Goal: Complete application form: Complete application form

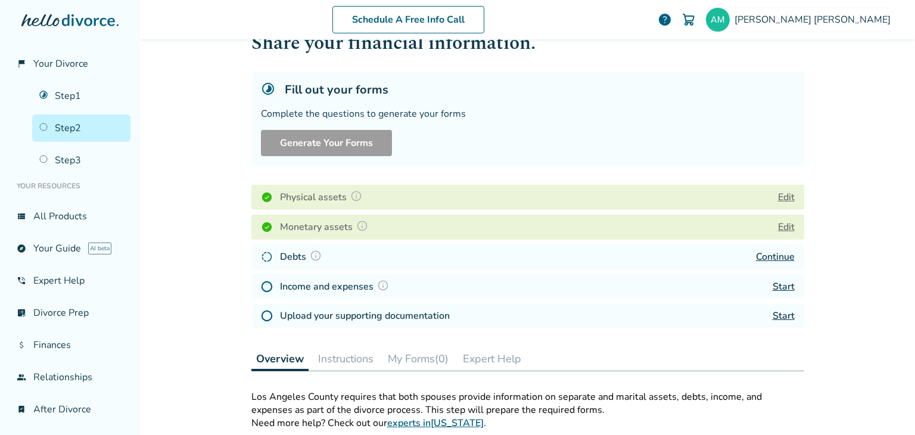
scroll to position [41, 0]
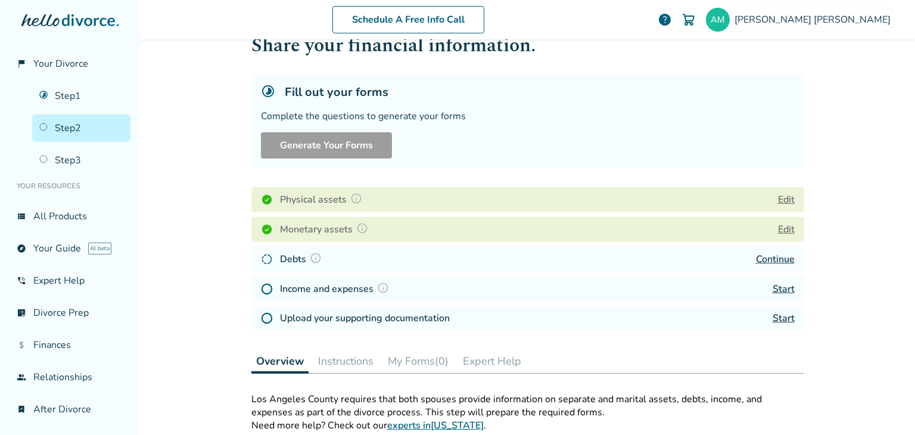
click at [769, 254] on link "Continue" at bounding box center [775, 259] width 39 height 13
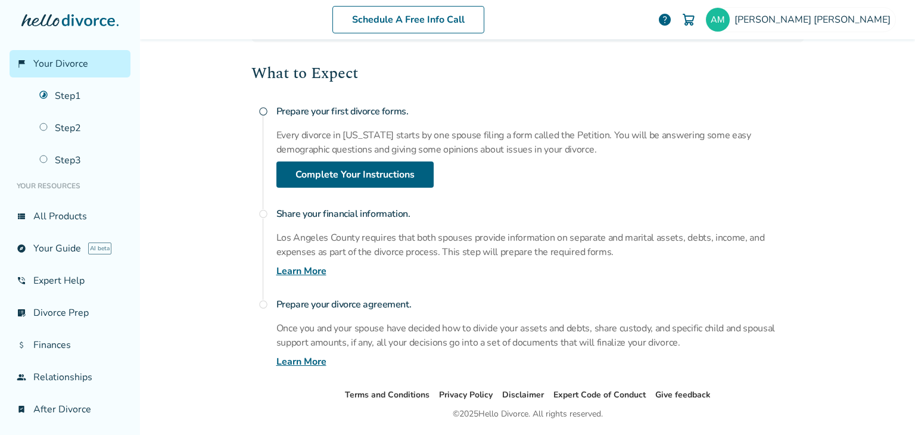
scroll to position [159, 0]
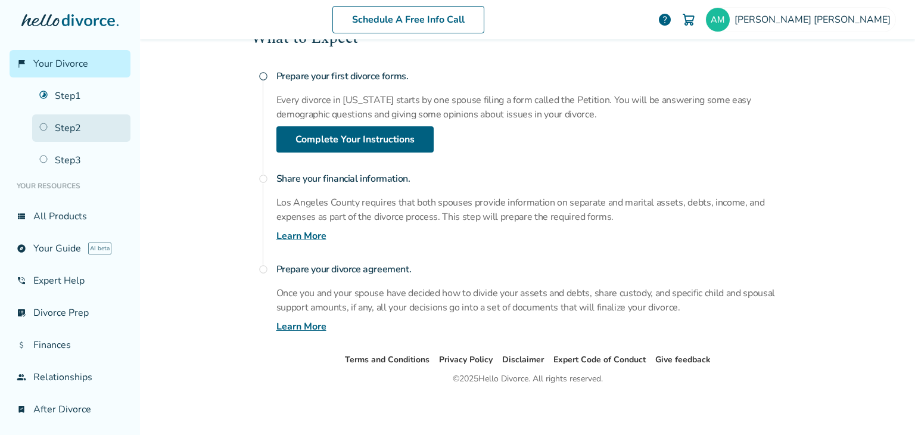
click at [53, 115] on link "Step 2" at bounding box center [81, 127] width 98 height 27
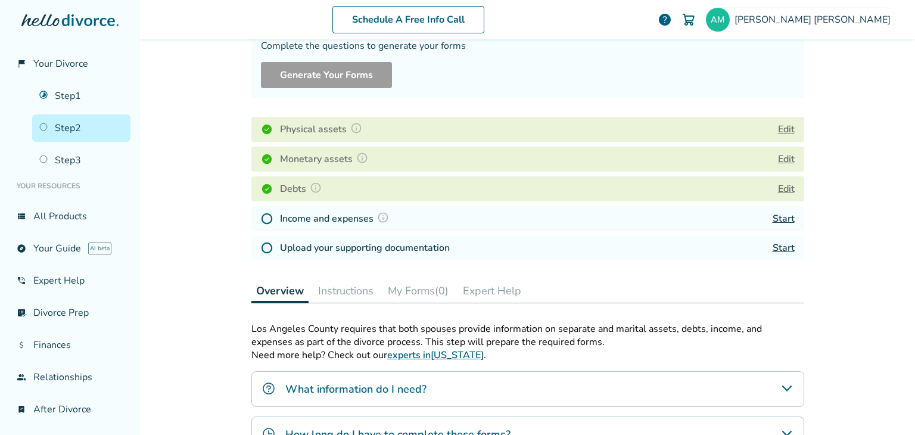
scroll to position [113, 0]
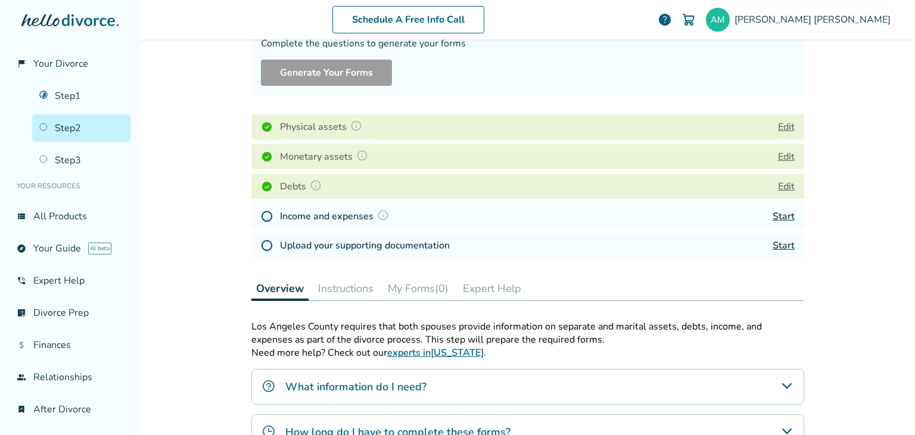
click at [326, 216] on h4 "Income and expenses" at bounding box center [336, 216] width 113 height 15
click at [778, 217] on link "Start" at bounding box center [784, 216] width 22 height 13
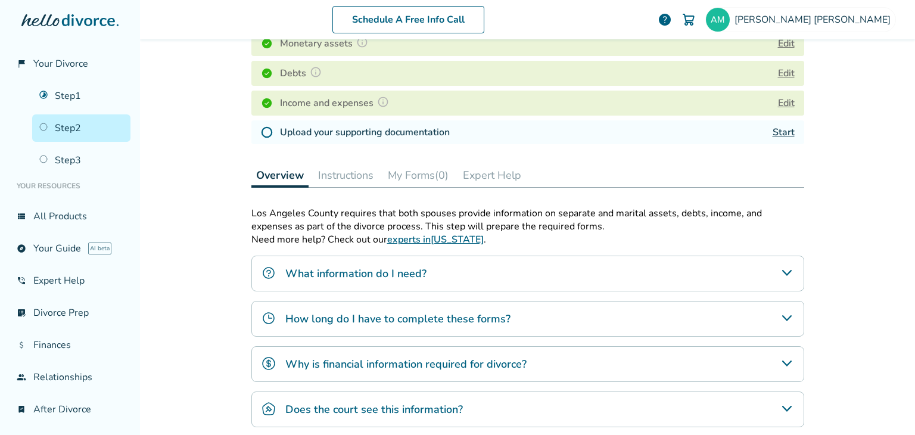
scroll to position [229, 0]
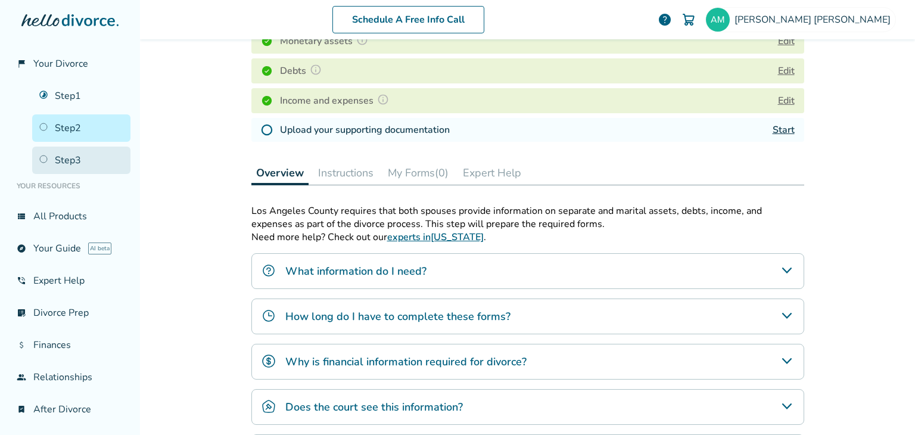
click at [59, 156] on link "Step 3" at bounding box center [81, 160] width 98 height 27
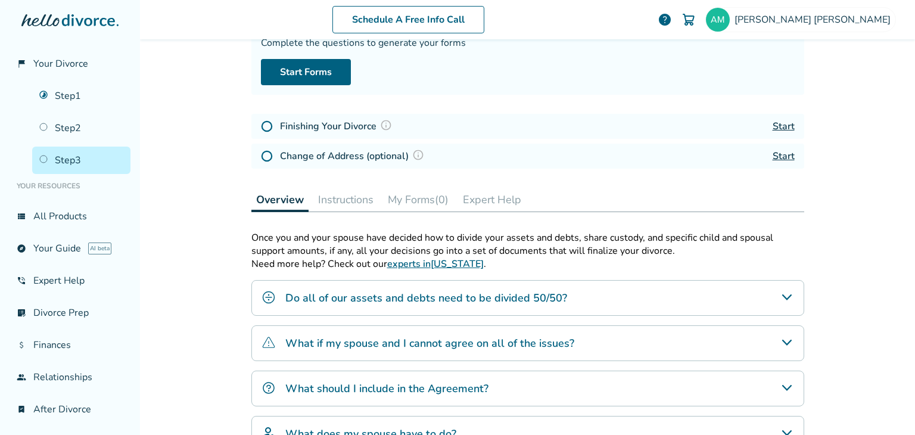
scroll to position [113, 0]
click at [780, 124] on link "Start" at bounding box center [784, 126] width 22 height 13
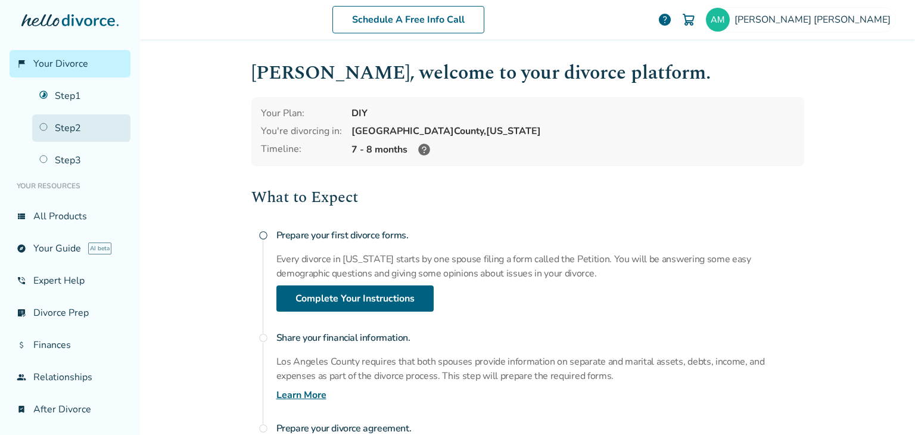
click at [61, 122] on link "Step 2" at bounding box center [81, 127] width 98 height 27
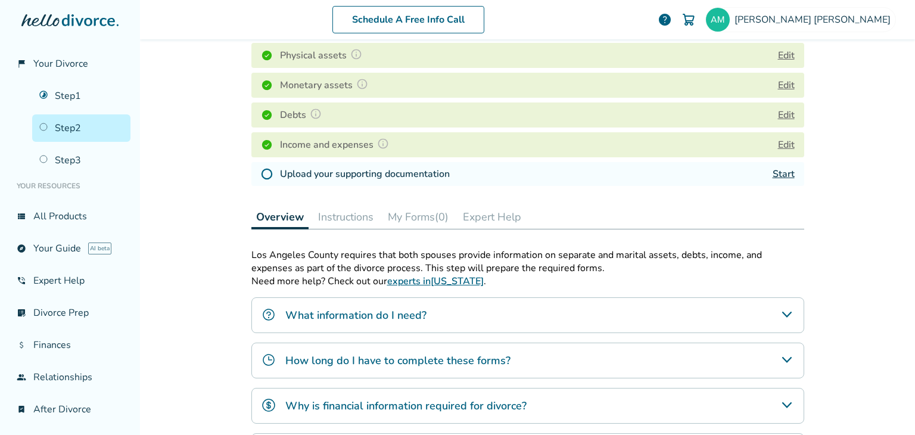
scroll to position [186, 0]
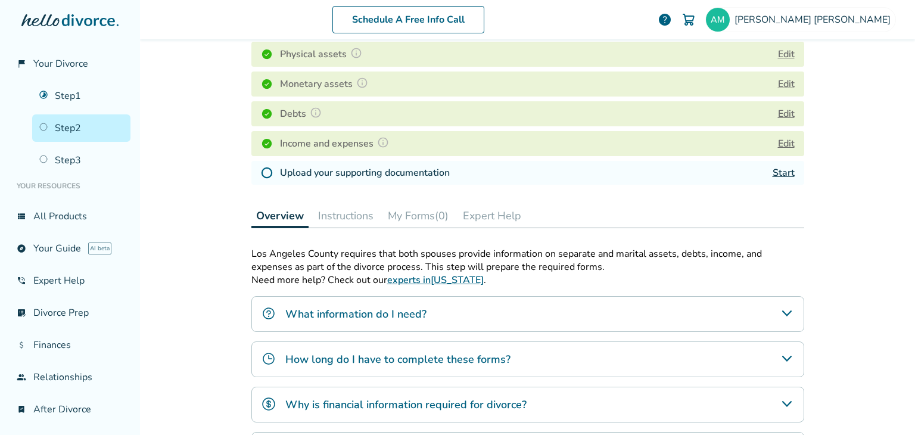
click at [777, 172] on link "Start" at bounding box center [784, 172] width 22 height 13
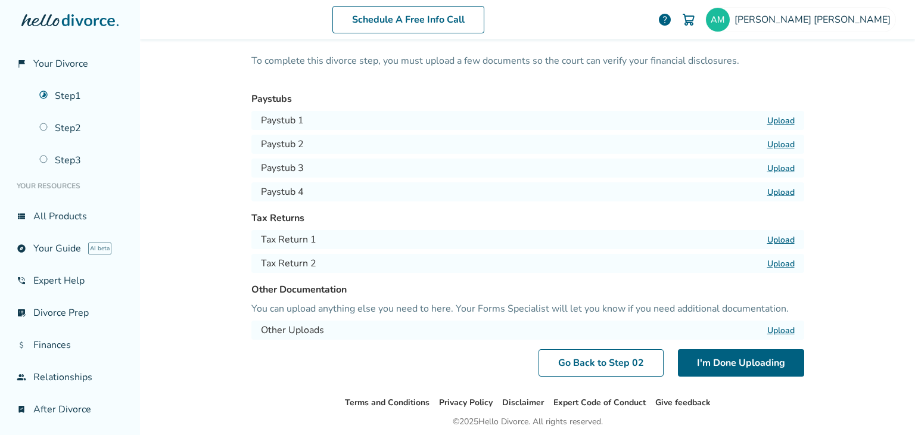
scroll to position [60, 0]
